Goal: Check status: Check status

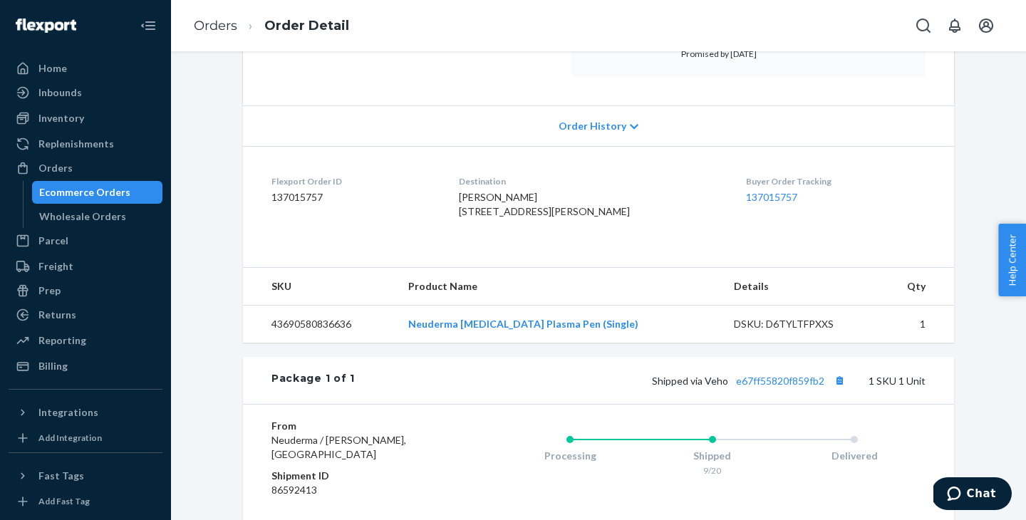
scroll to position [273, 0]
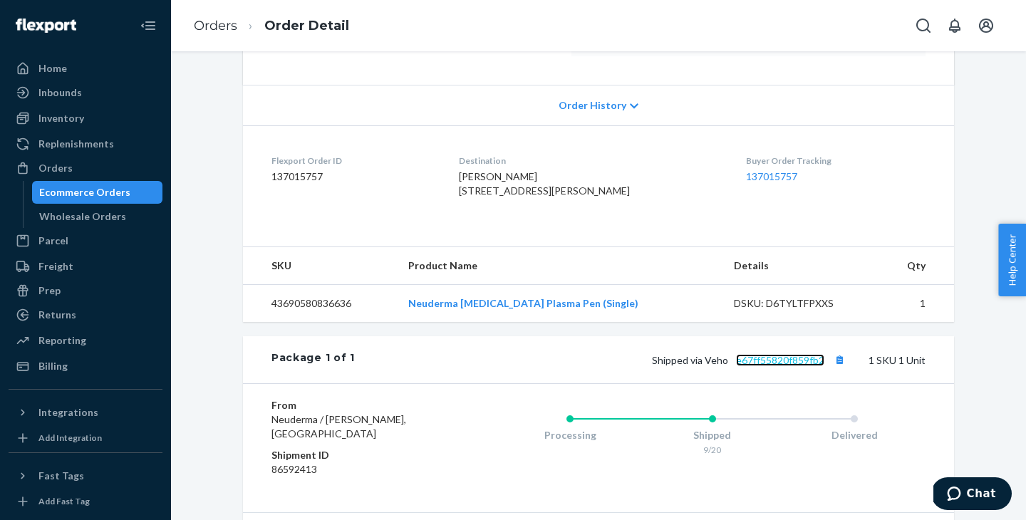
click at [762, 366] on link "e67ff55820f859fb2" at bounding box center [780, 360] width 88 height 12
click at [91, 167] on div "Orders" at bounding box center [85, 168] width 151 height 20
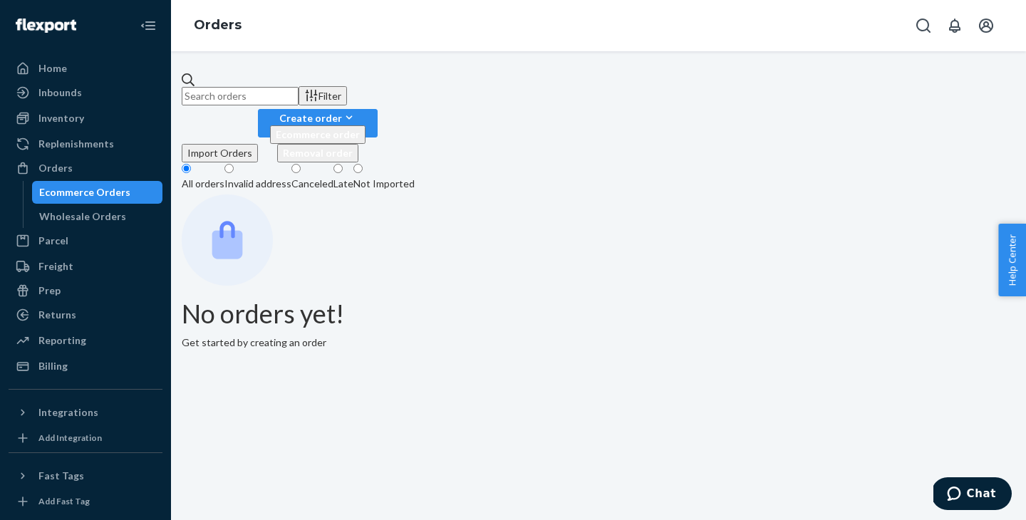
click at [299, 87] on input "text" at bounding box center [240, 96] width 117 height 19
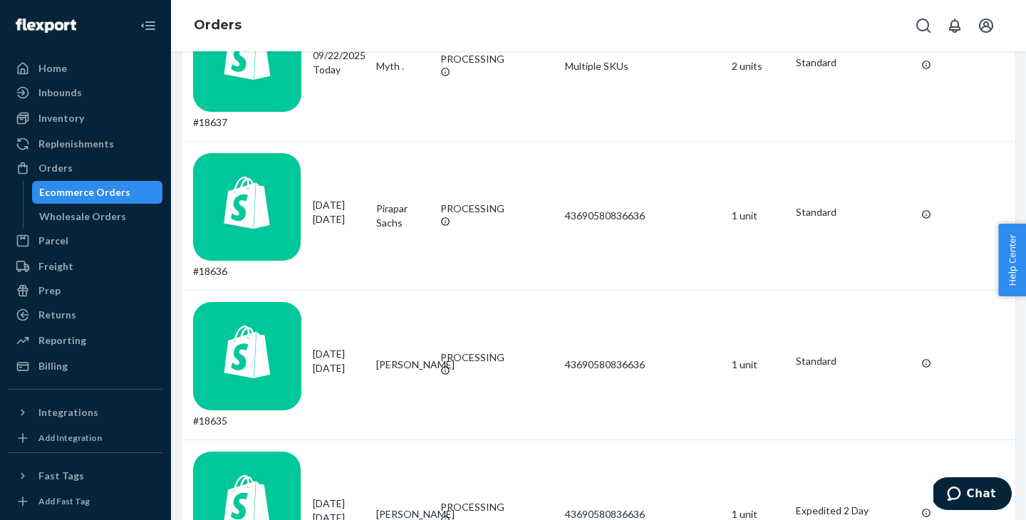
scroll to position [991, 0]
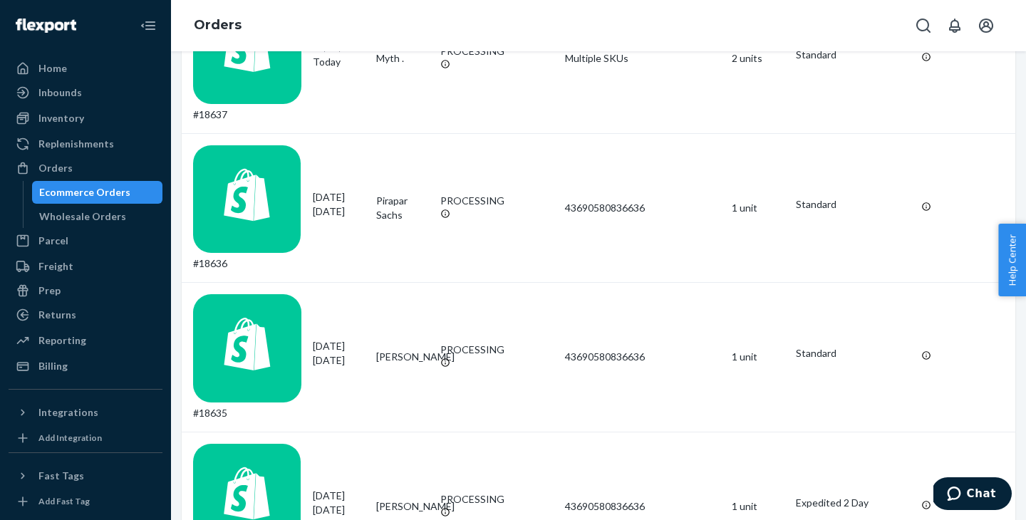
type input "18584"
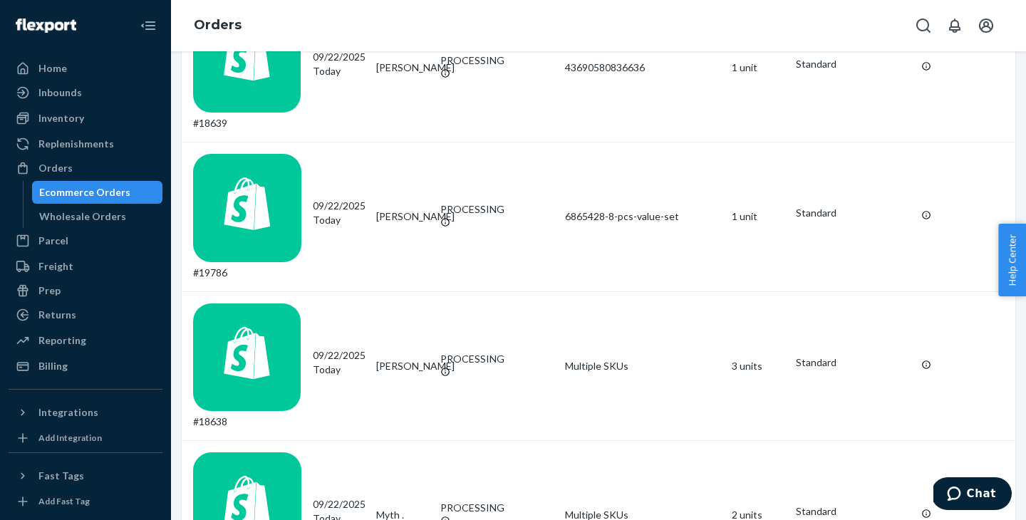
scroll to position [542, 0]
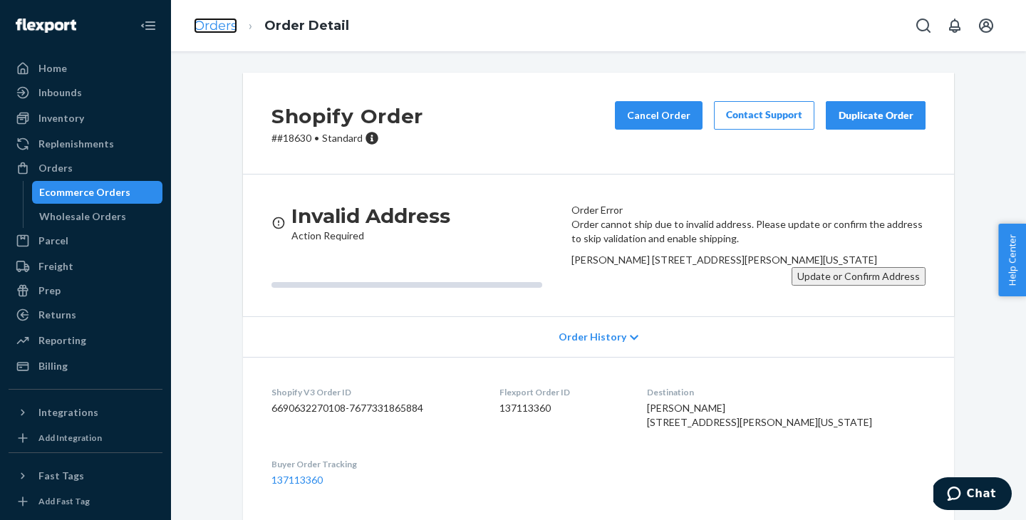
click at [227, 29] on link "Orders" at bounding box center [215, 26] width 43 height 16
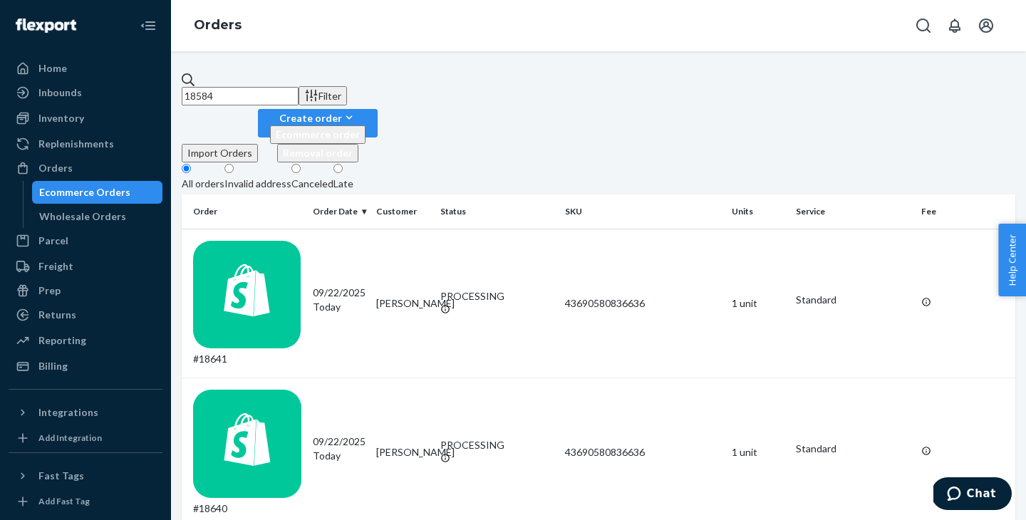
click at [242, 87] on input "18584" at bounding box center [240, 96] width 117 height 19
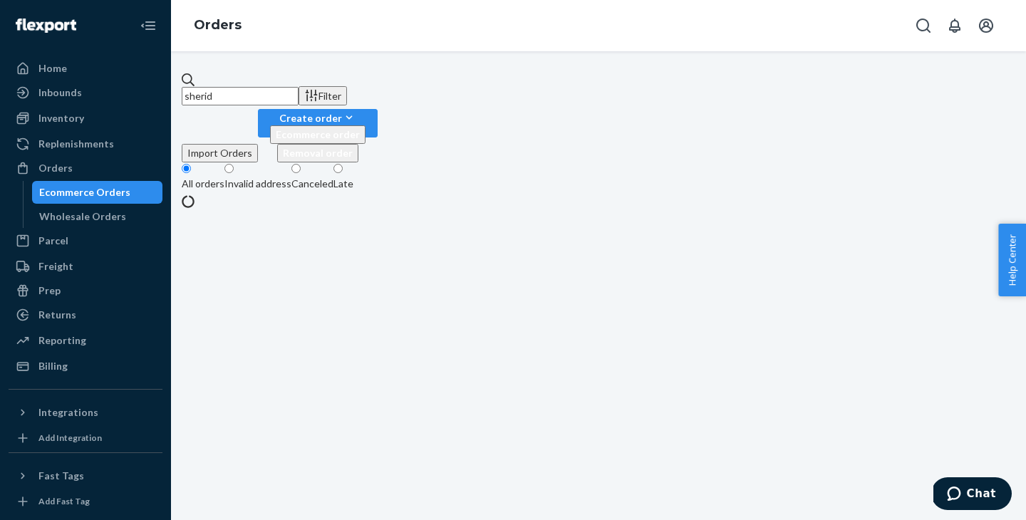
type input "[PERSON_NAME]"
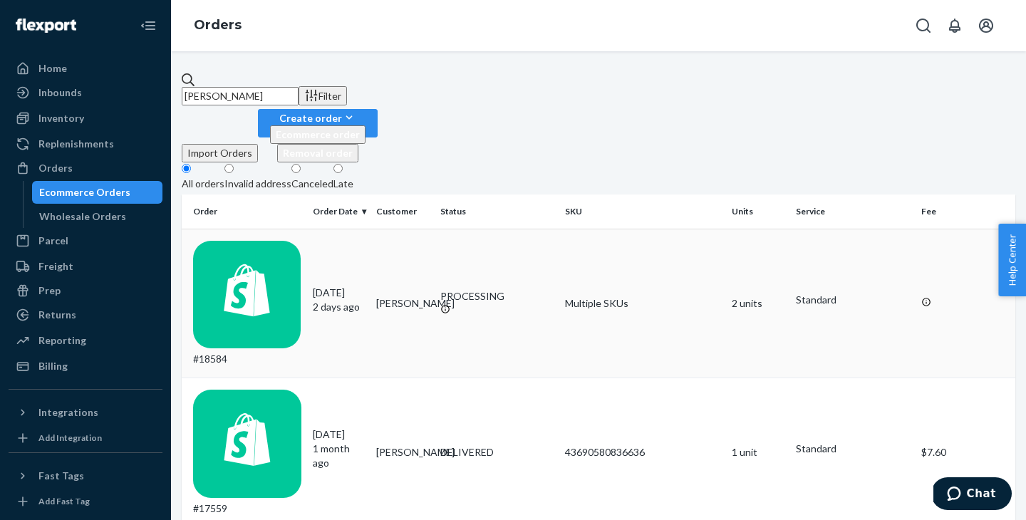
click at [445, 289] on div "PROCESSING" at bounding box center [497, 296] width 114 height 14
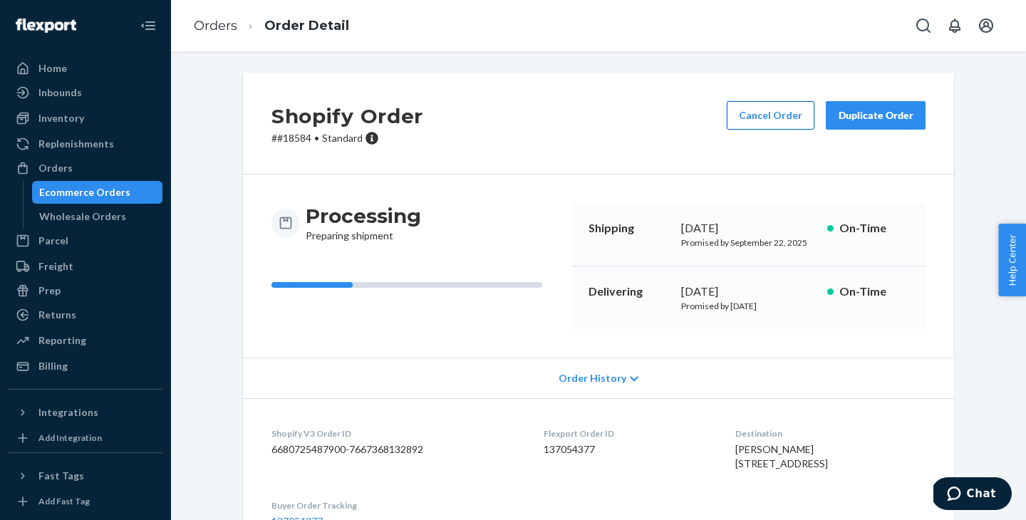
click at [790, 108] on button "Cancel Order" at bounding box center [771, 115] width 88 height 29
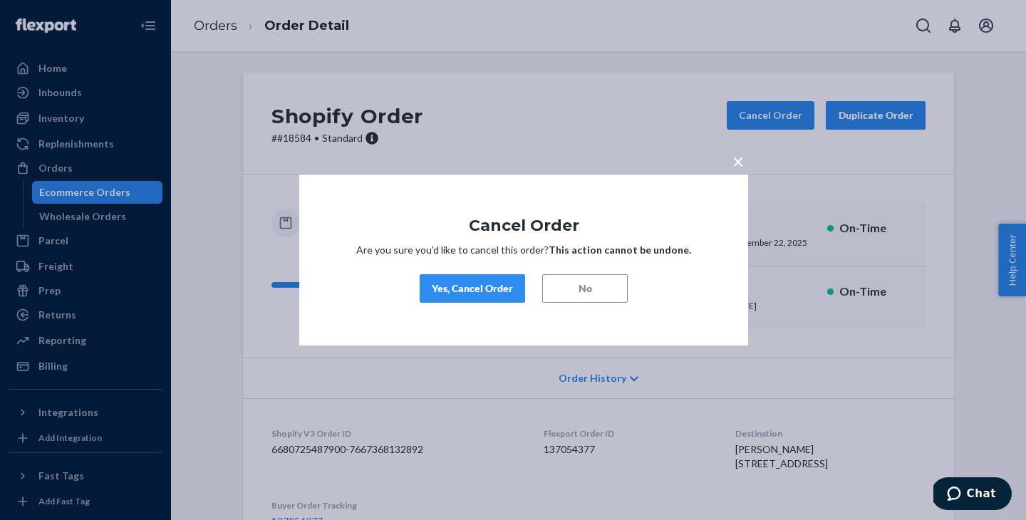
click at [437, 286] on div "Yes, Cancel Order" at bounding box center [472, 289] width 81 height 14
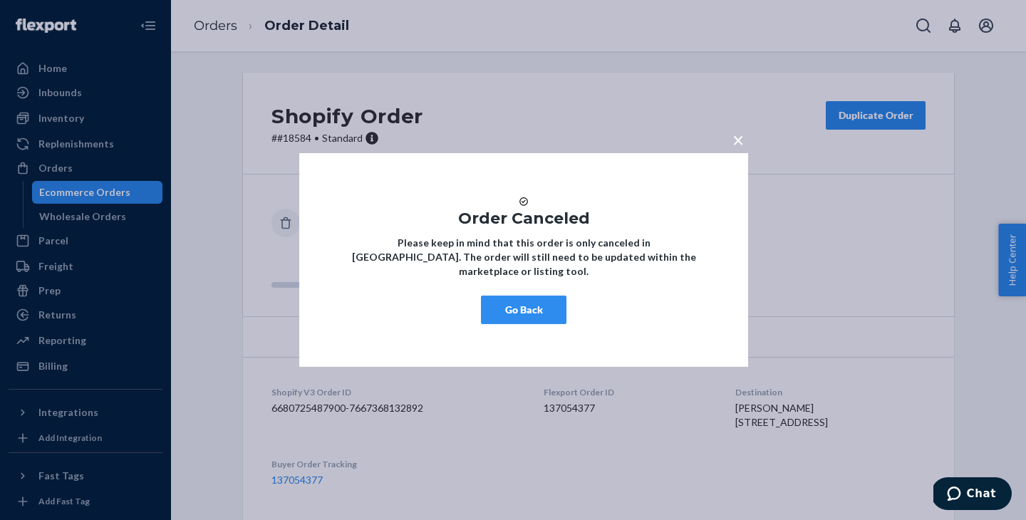
click at [528, 324] on button "Go Back" at bounding box center [524, 310] width 86 height 29
